Goal: Transaction & Acquisition: Purchase product/service

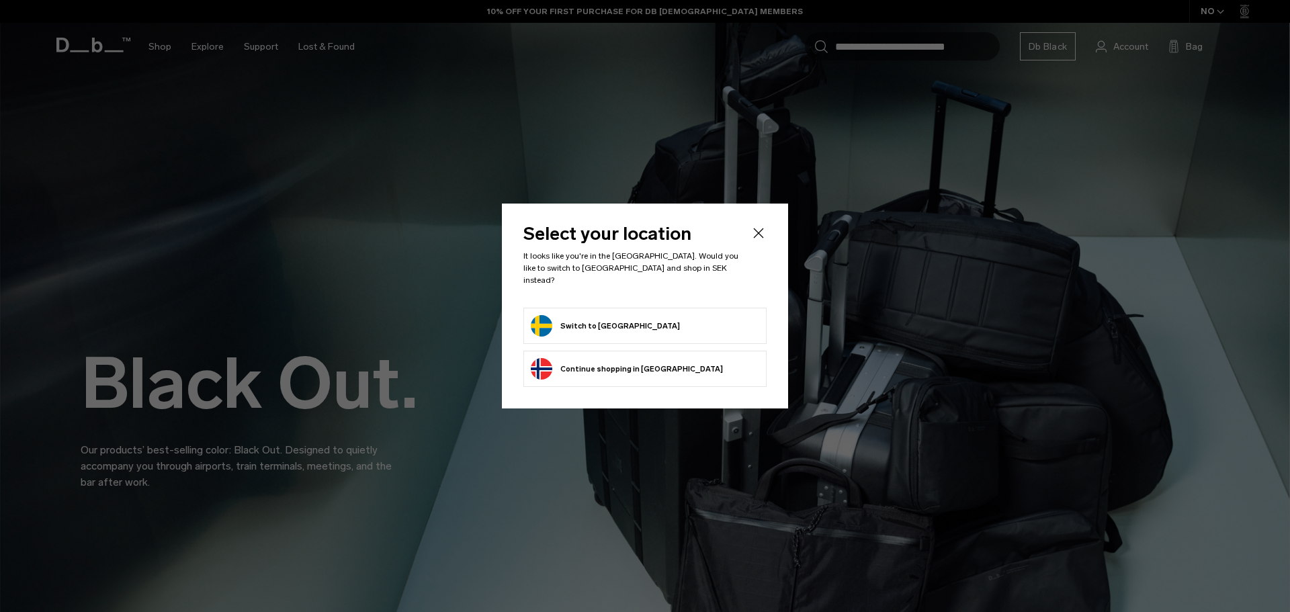
click at [584, 318] on button "Switch to [GEOGRAPHIC_DATA]" at bounding box center [605, 325] width 149 height 21
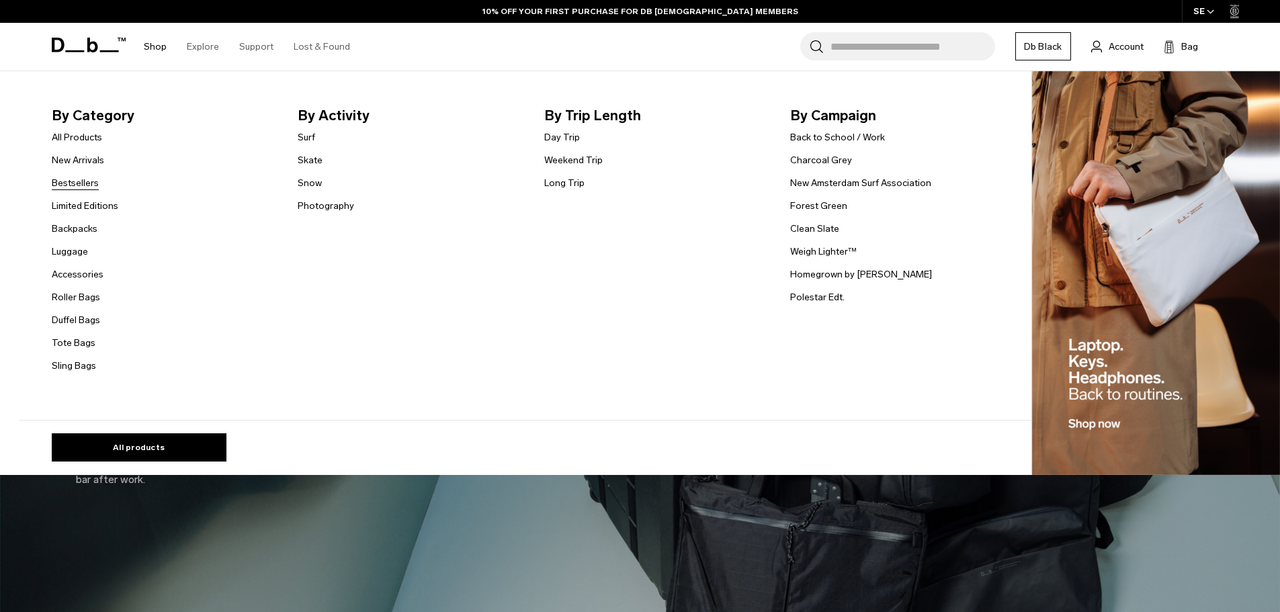
click at [81, 185] on link "Bestsellers" at bounding box center [75, 183] width 47 height 14
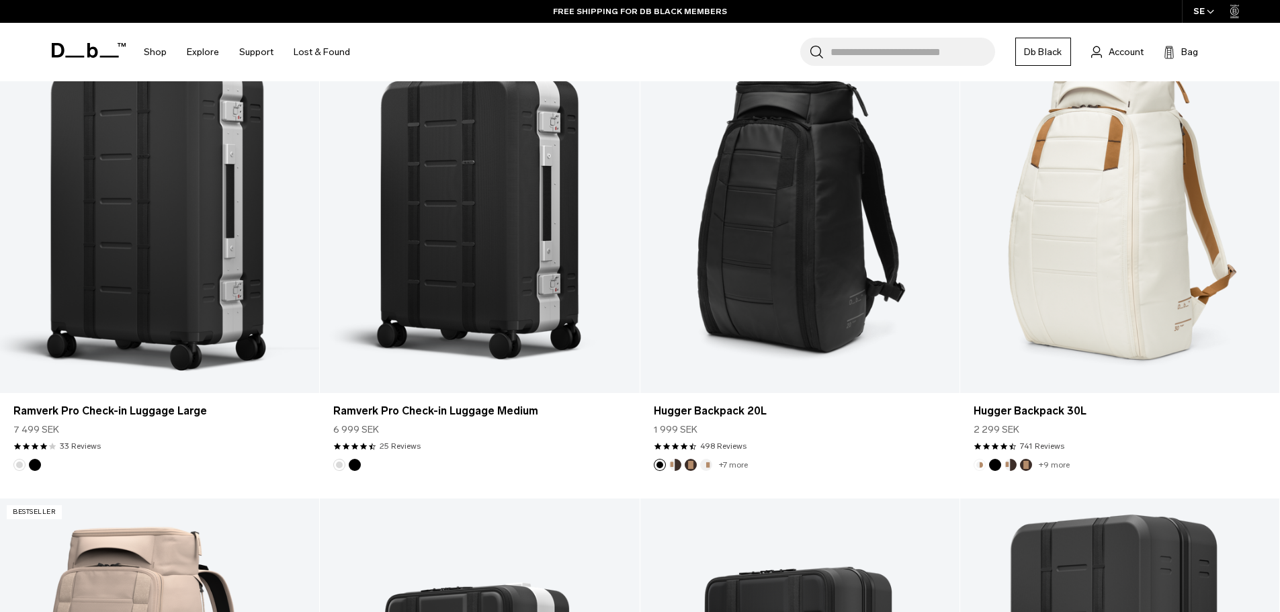
scroll to position [1219, 0]
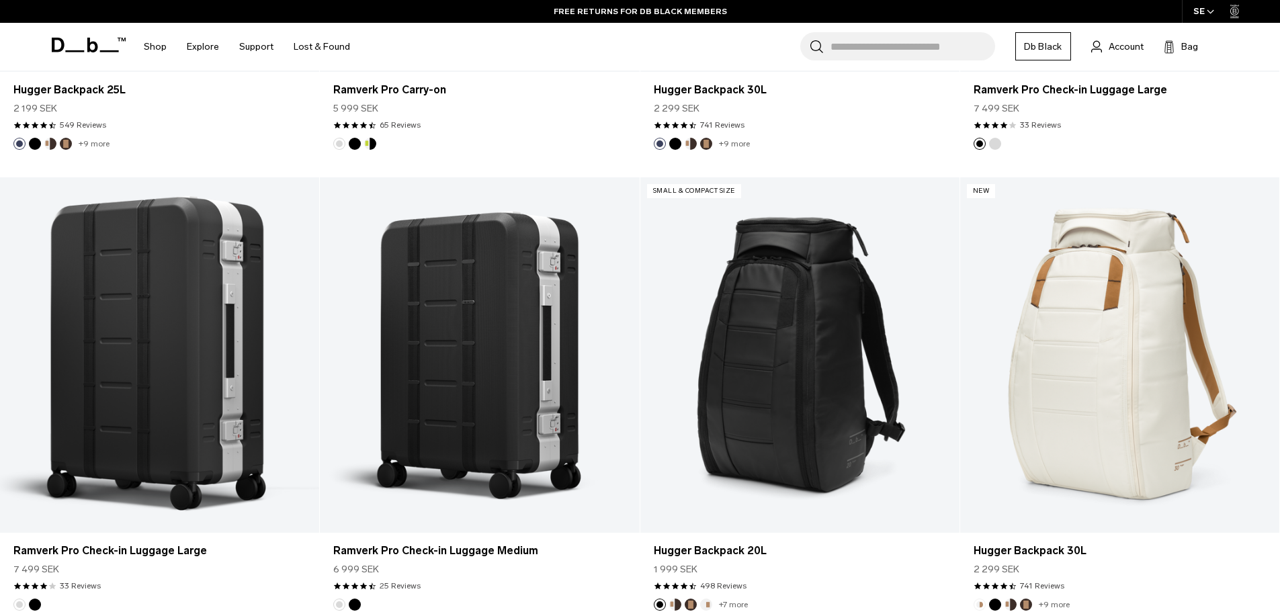
drag, startPoint x: 403, startPoint y: 367, endPoint x: 275, endPoint y: 153, distance: 249.4
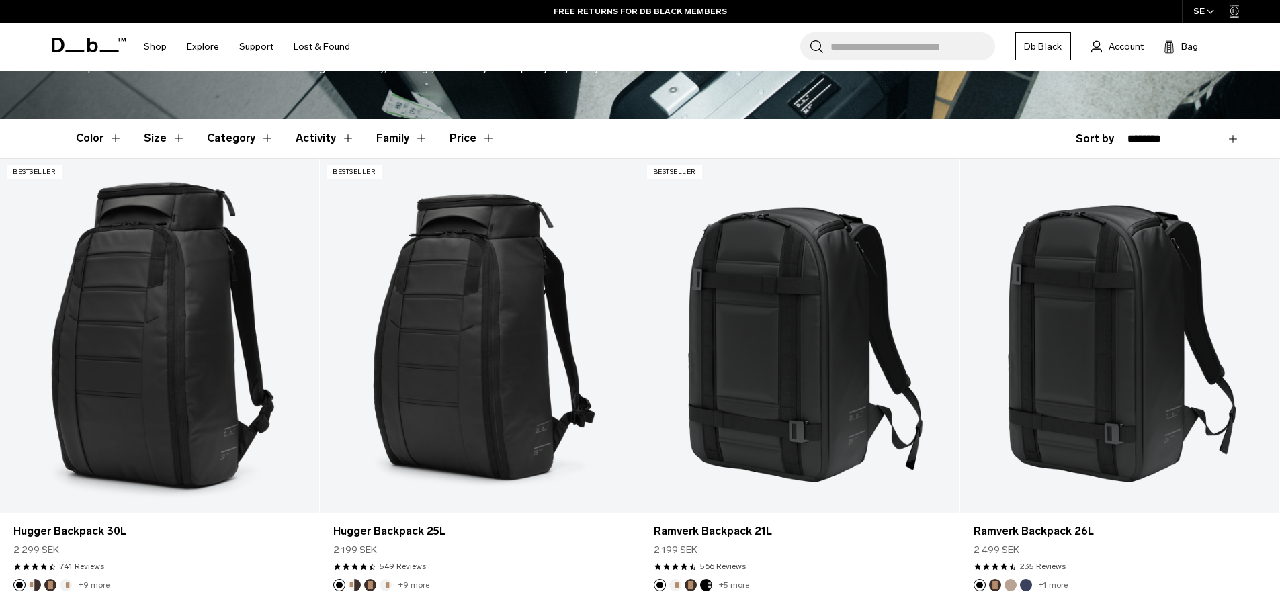
scroll to position [333, 0]
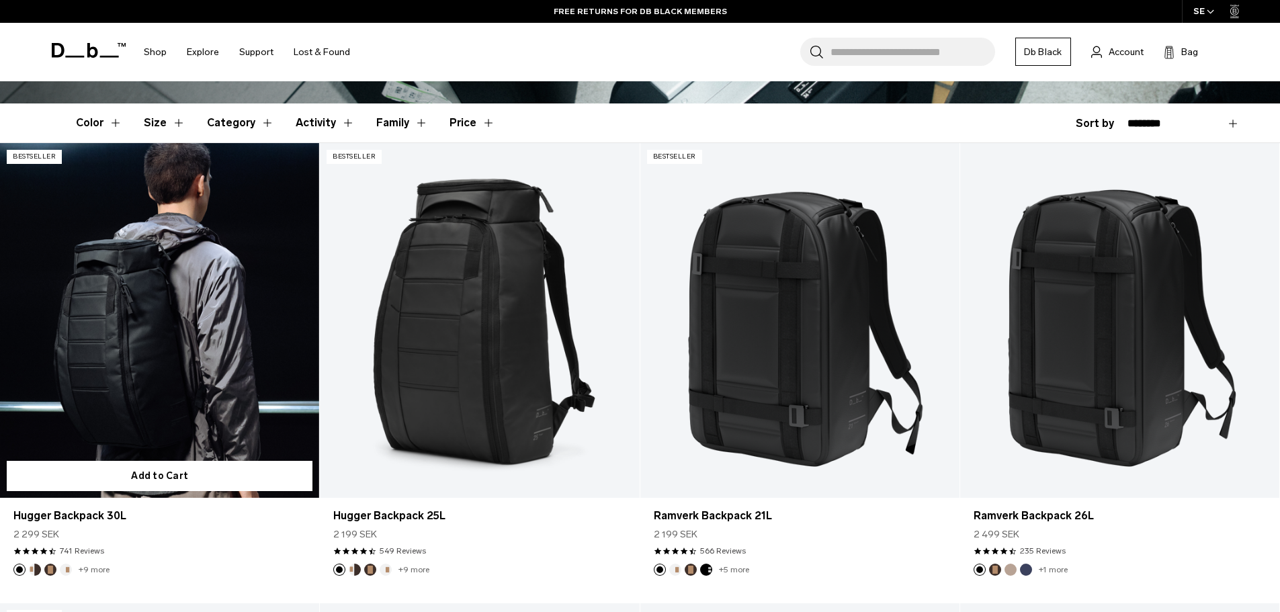
click at [158, 308] on link "Hugger Backpack 30L" at bounding box center [159, 320] width 319 height 355
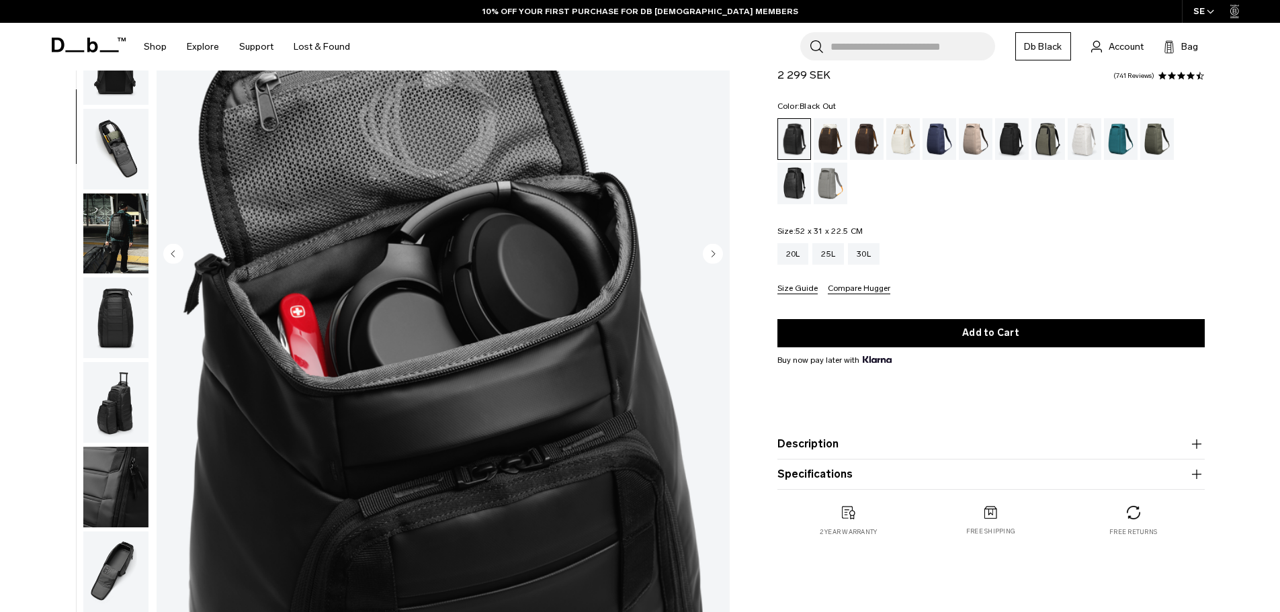
scroll to position [194, 0]
click at [118, 245] on img "button" at bounding box center [115, 233] width 65 height 81
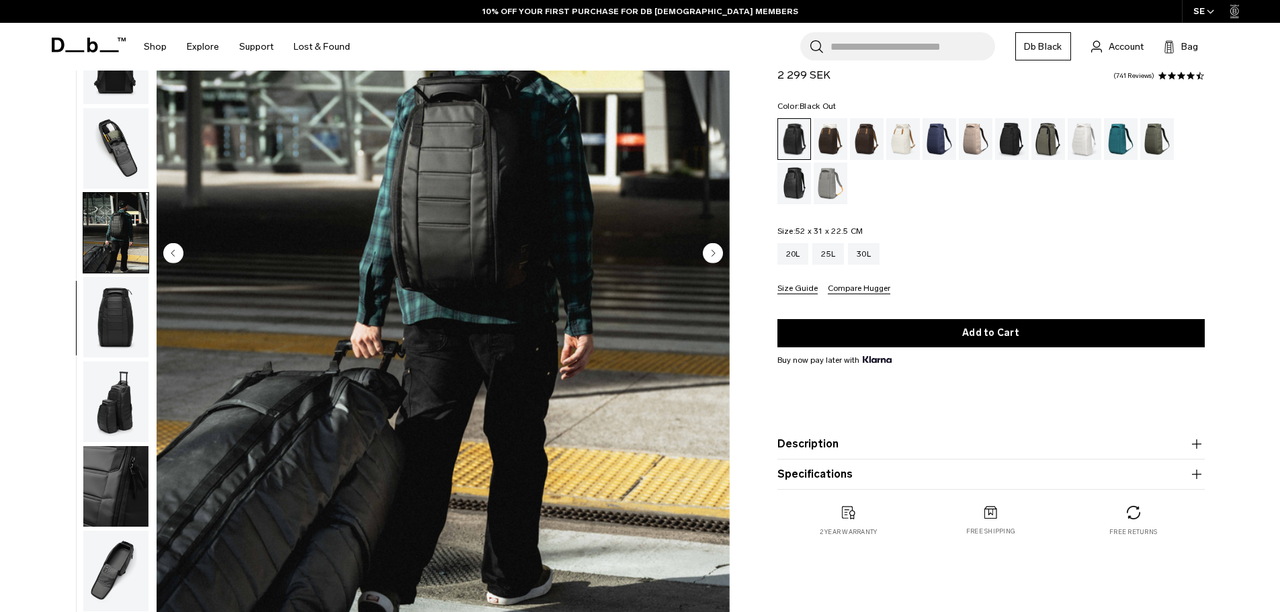
scroll to position [101, 0]
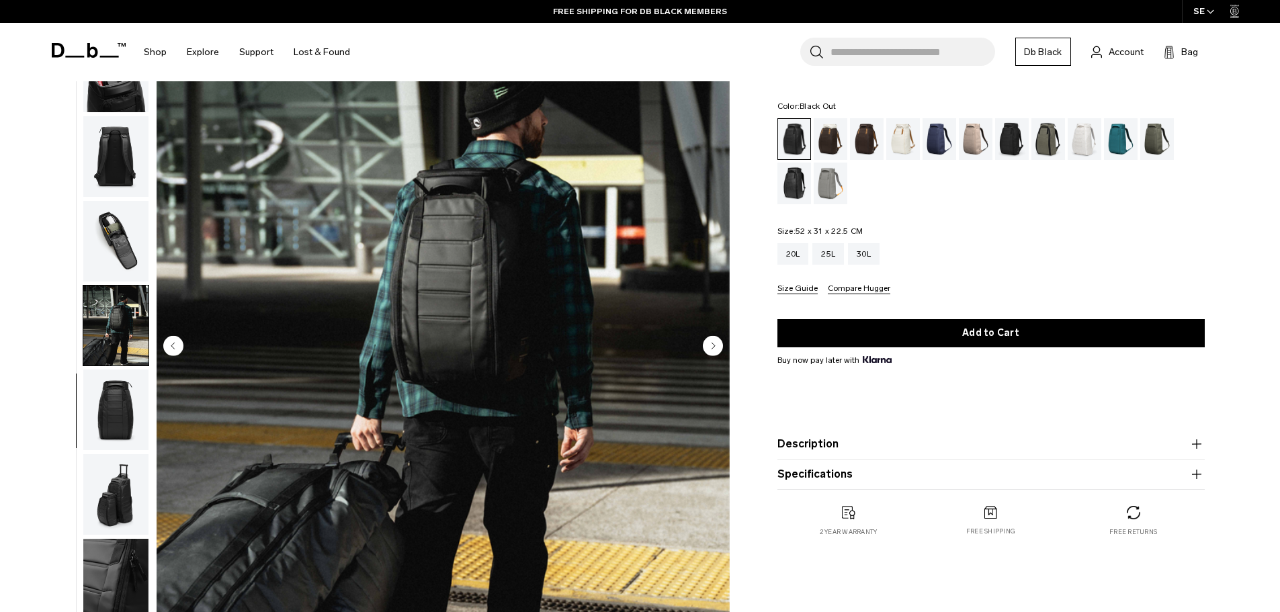
click at [716, 339] on circle "Next slide" at bounding box center [713, 345] width 20 height 20
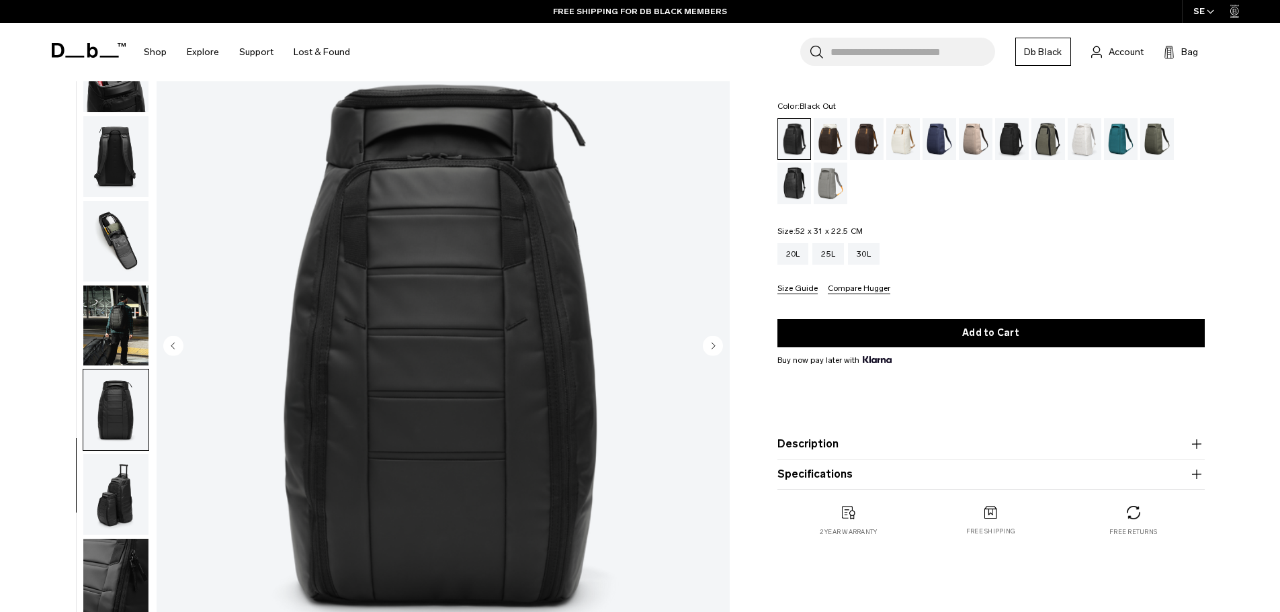
click at [716, 339] on circle "Next slide" at bounding box center [713, 345] width 20 height 20
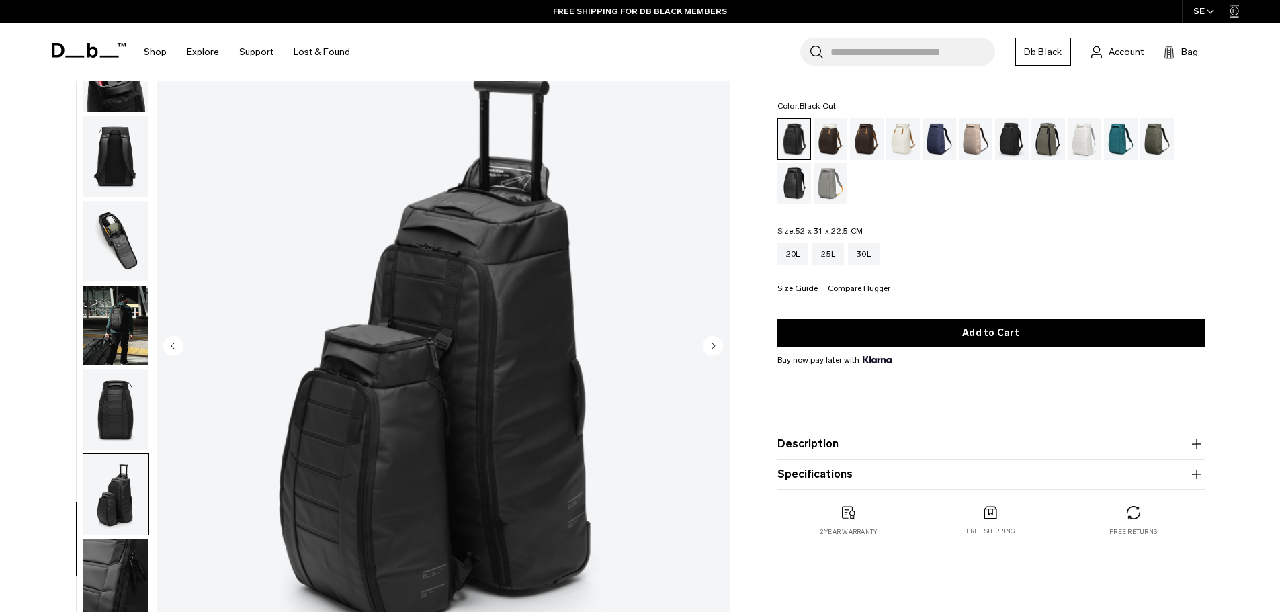
click at [716, 339] on circle "Next slide" at bounding box center [713, 345] width 20 height 20
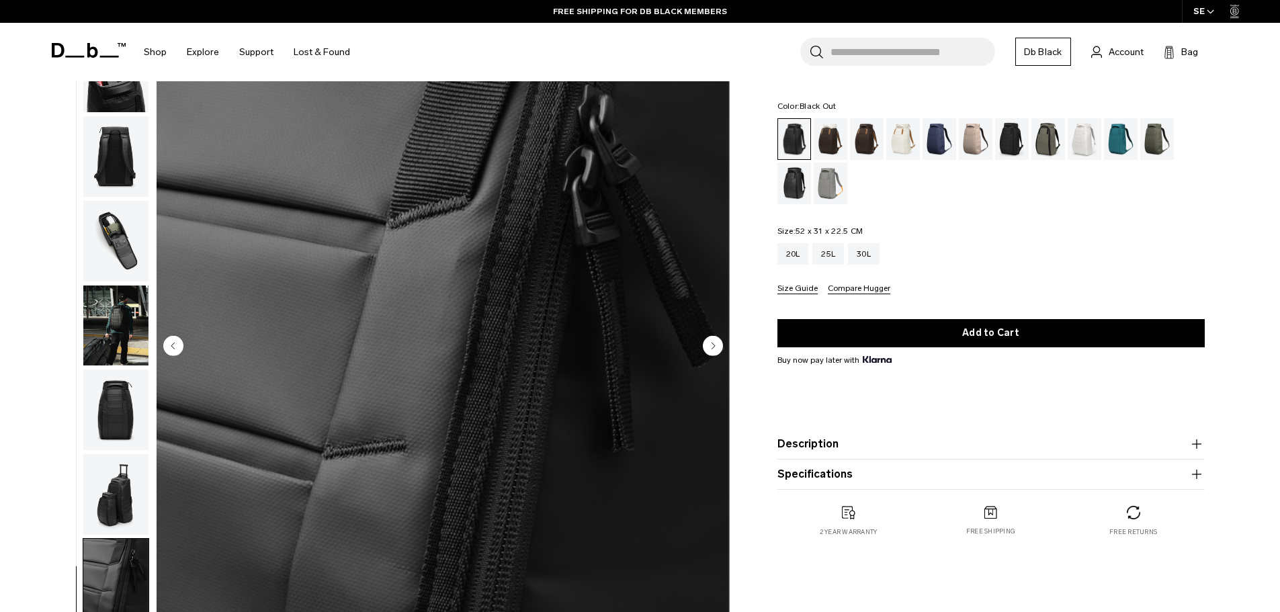
click at [716, 339] on circle "Next slide" at bounding box center [713, 345] width 20 height 20
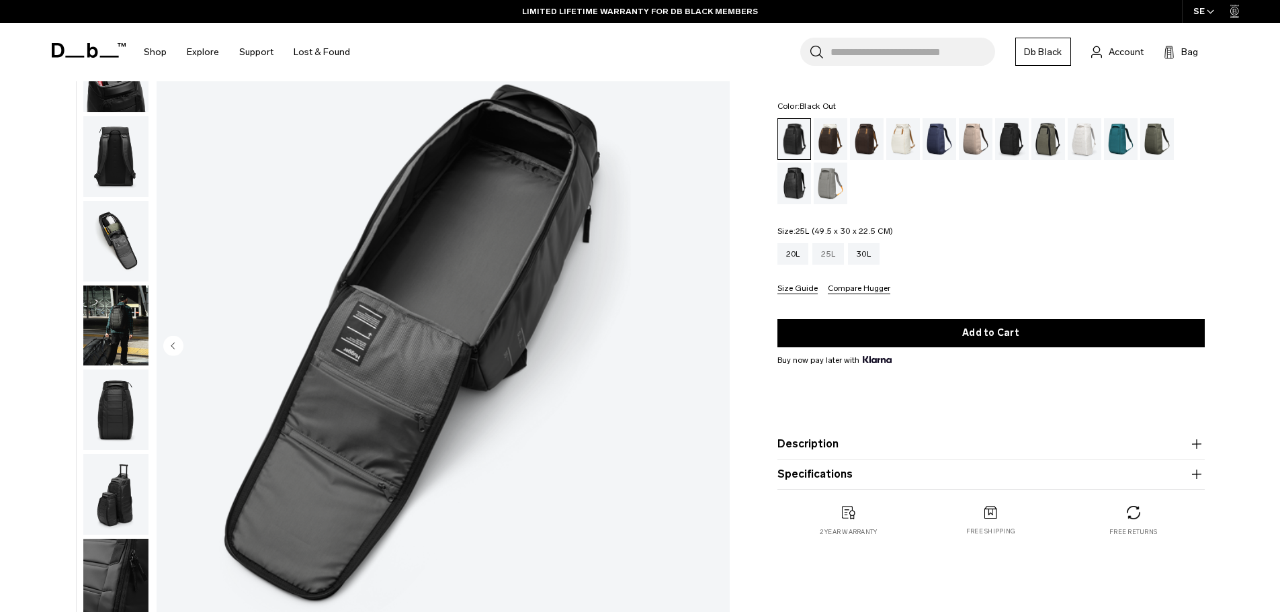
click at [830, 257] on div "25L" at bounding box center [828, 253] width 32 height 21
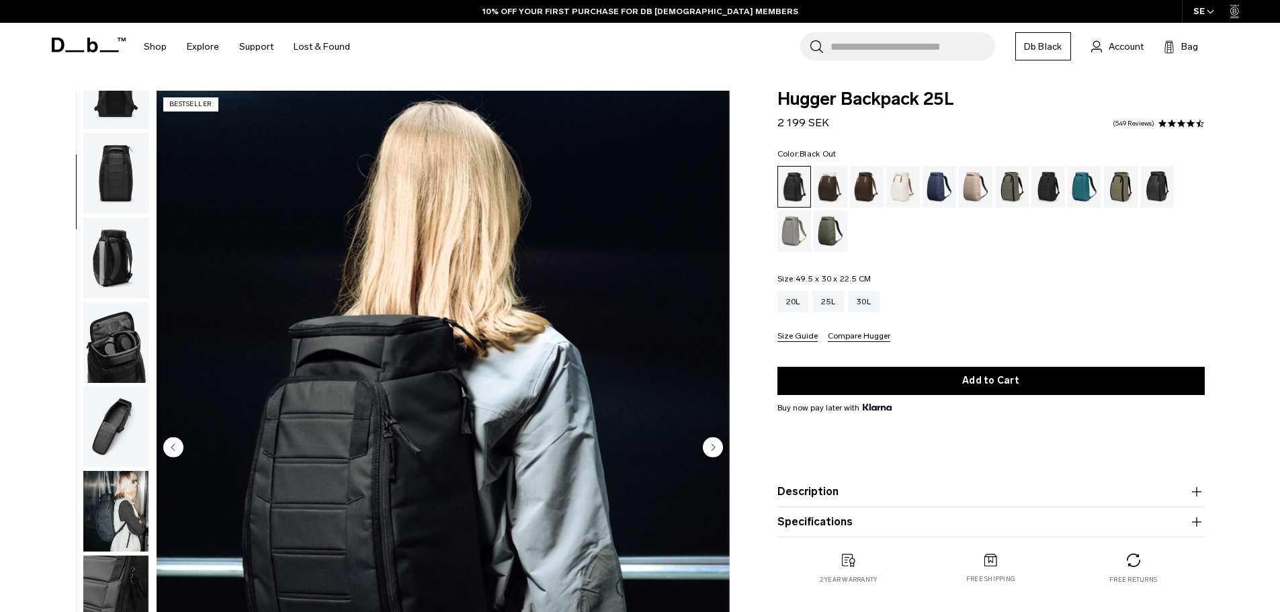
click at [123, 505] on img "button" at bounding box center [115, 511] width 65 height 81
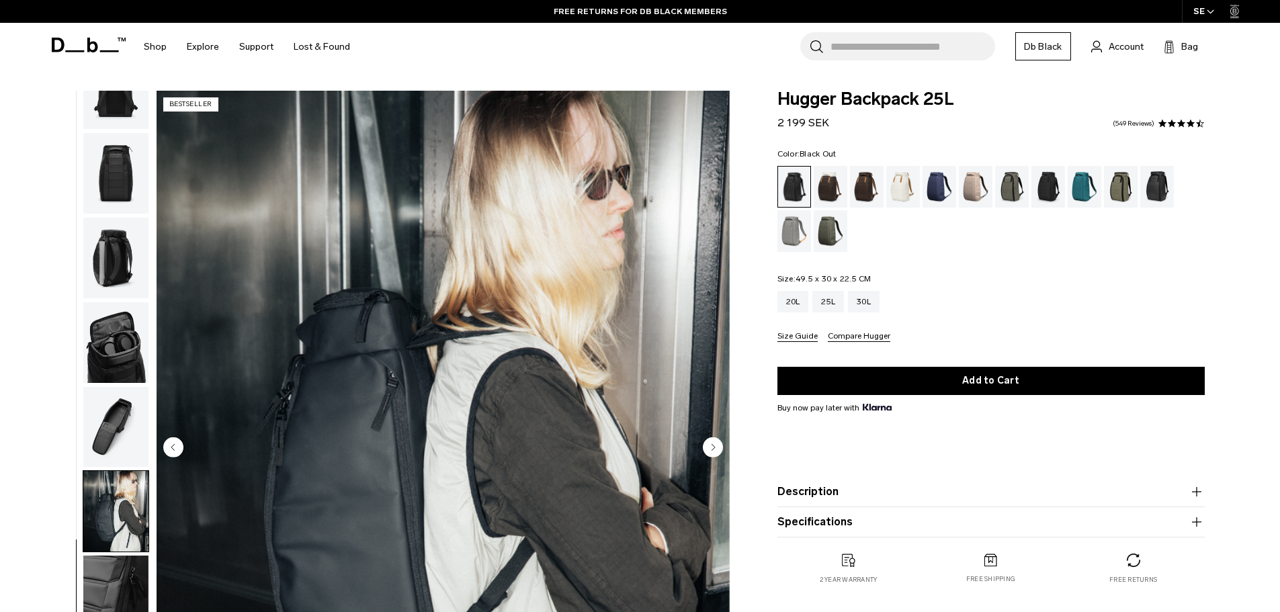
click at [122, 390] on img "button" at bounding box center [115, 427] width 65 height 81
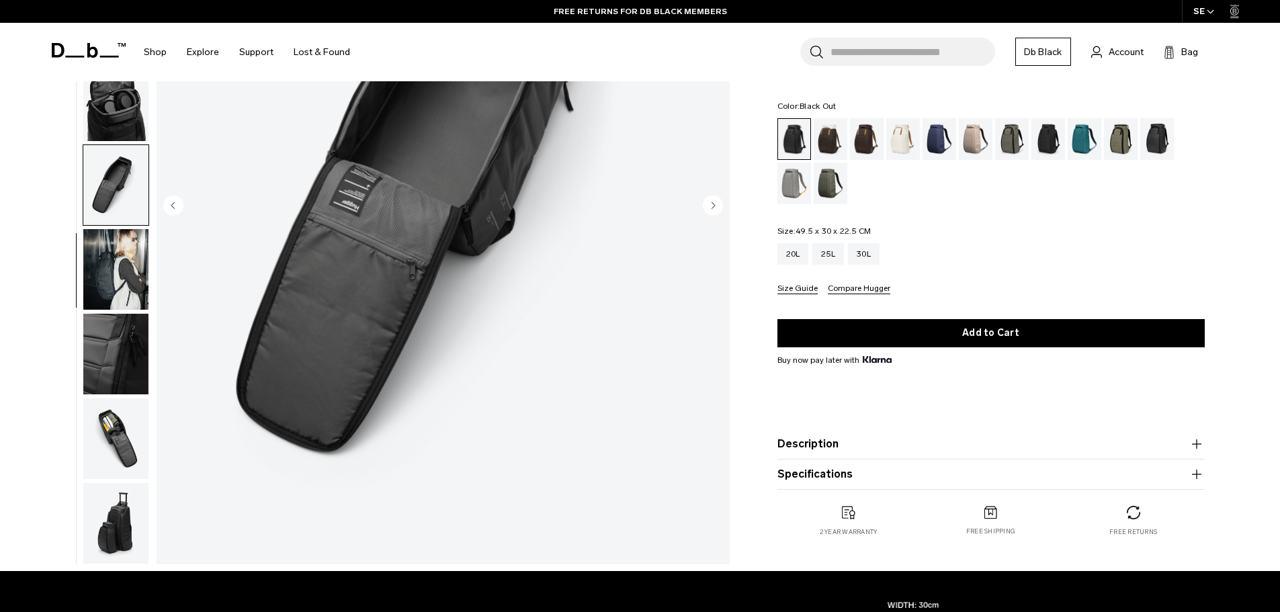
scroll to position [243, 0]
click at [103, 545] on img "button" at bounding box center [115, 522] width 65 height 81
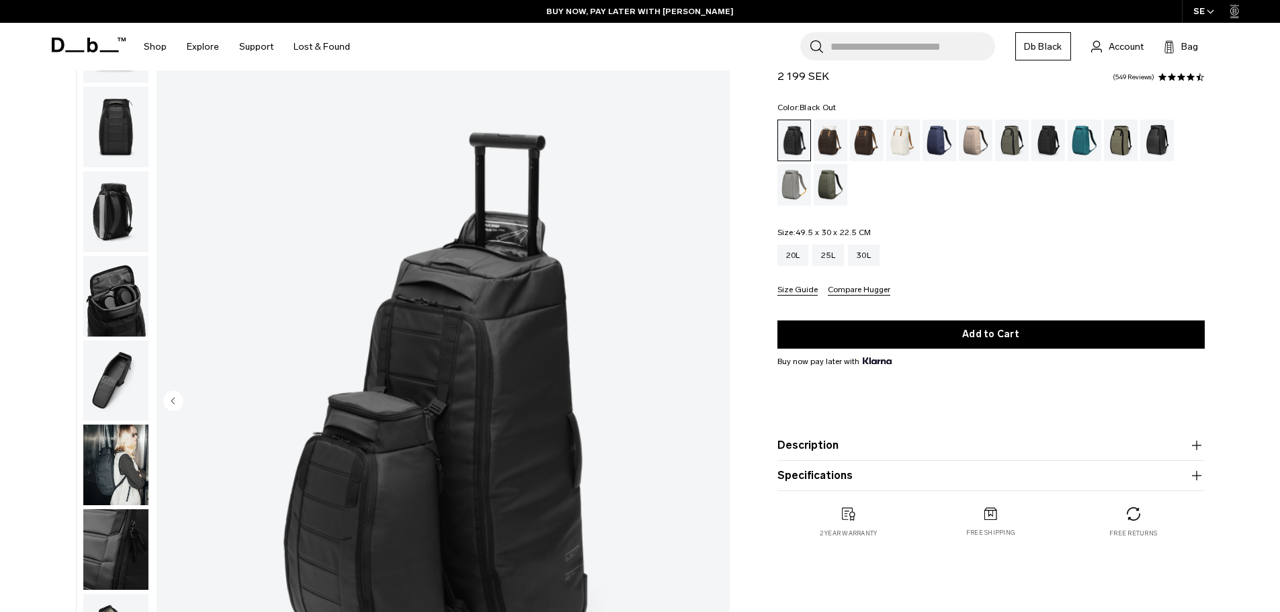
scroll to position [0, 0]
